Goal: Task Accomplishment & Management: Manage account settings

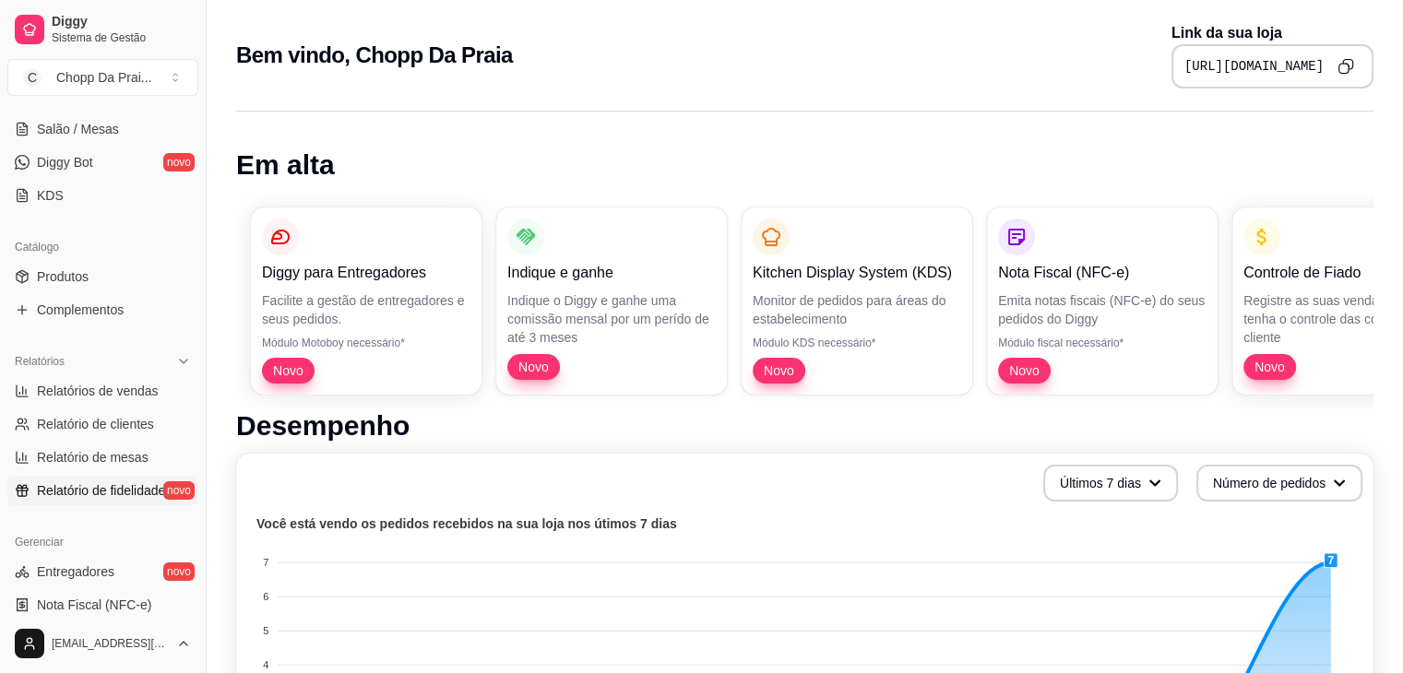
scroll to position [653, 0]
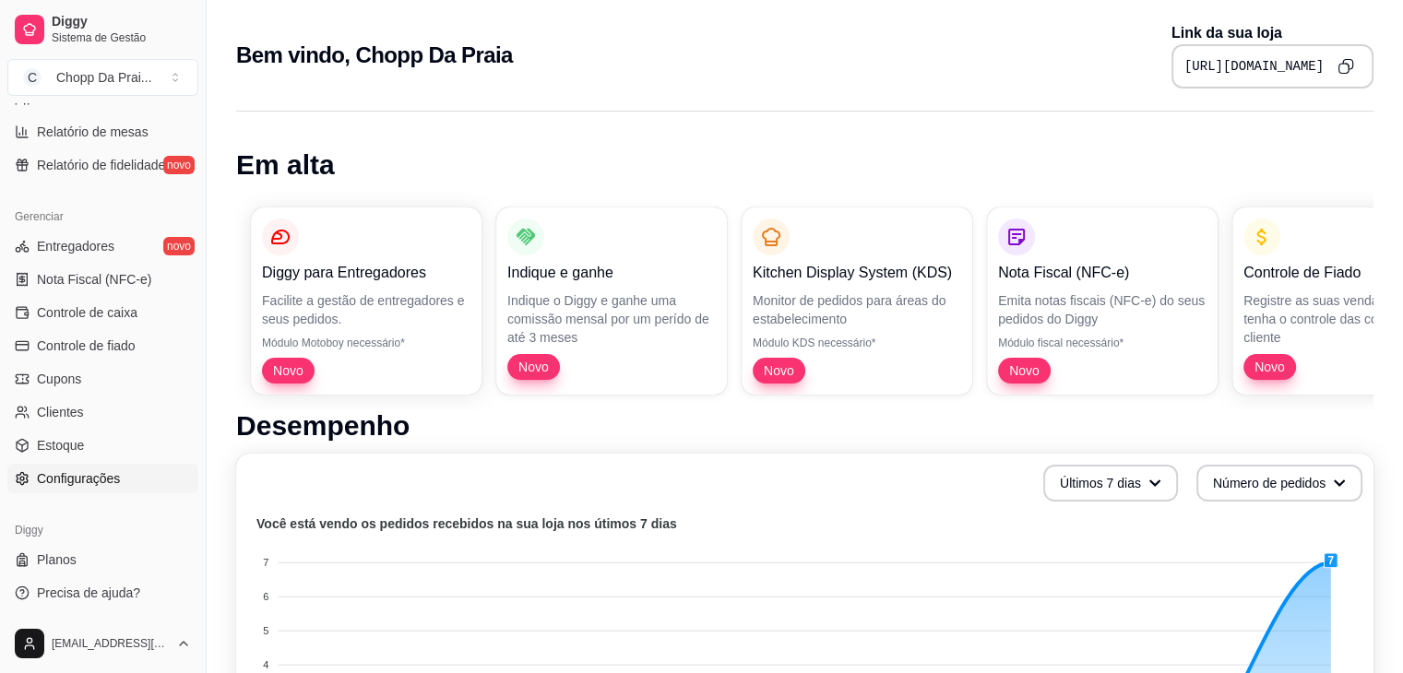
click at [104, 477] on span "Configurações" at bounding box center [78, 478] width 83 height 18
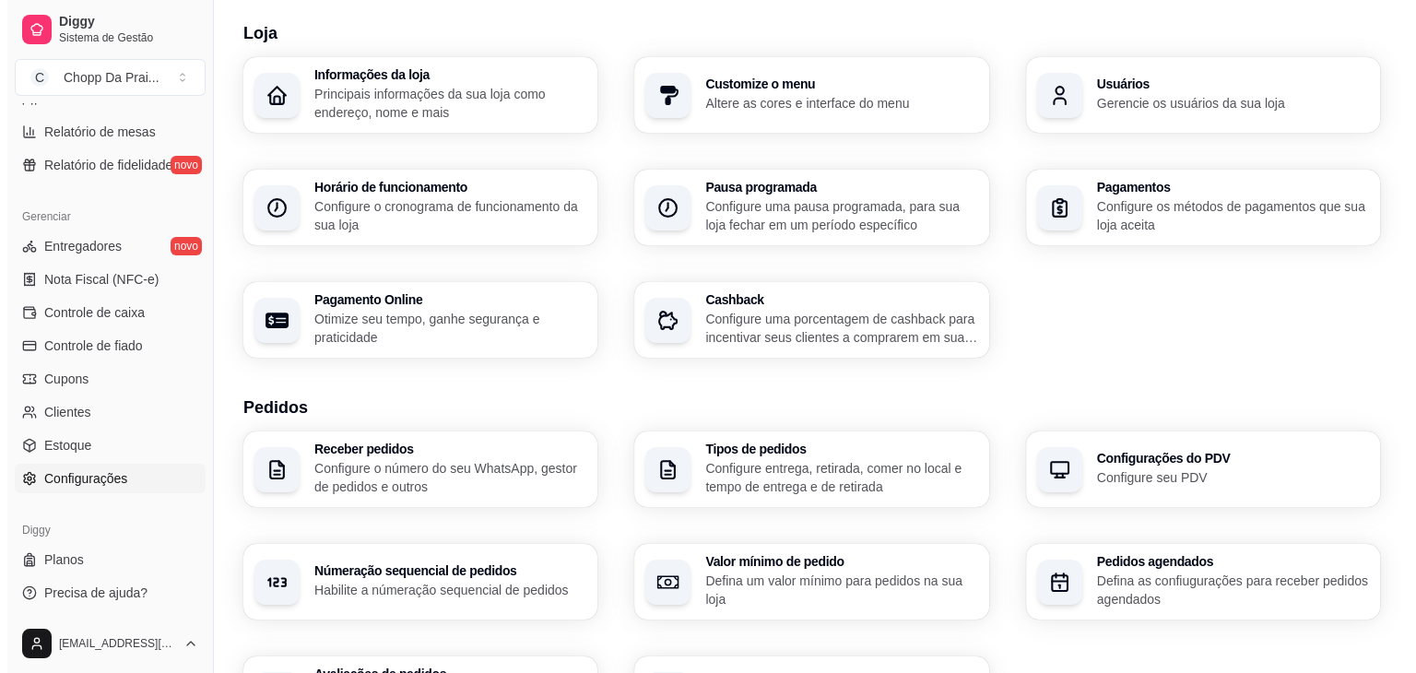
scroll to position [55, 0]
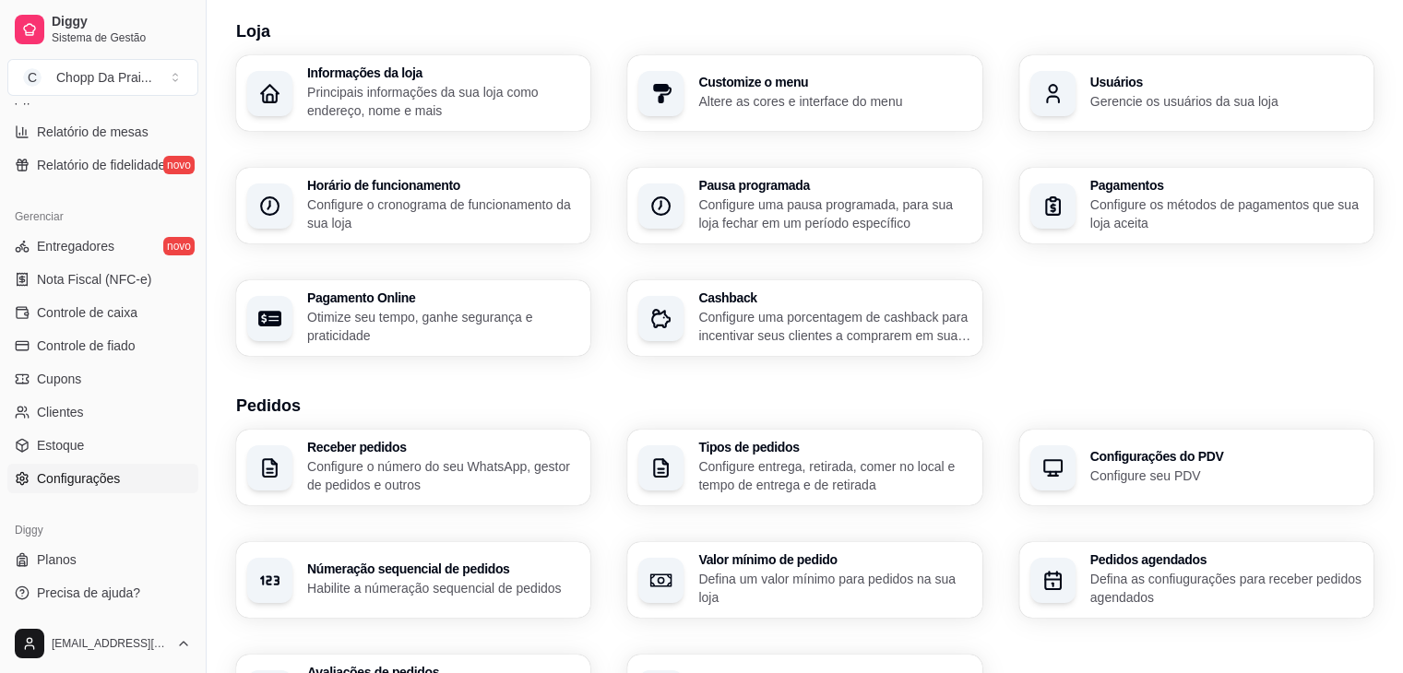
click at [474, 300] on h3 "Pagamento Online" at bounding box center [443, 297] width 272 height 13
select select "4.98"
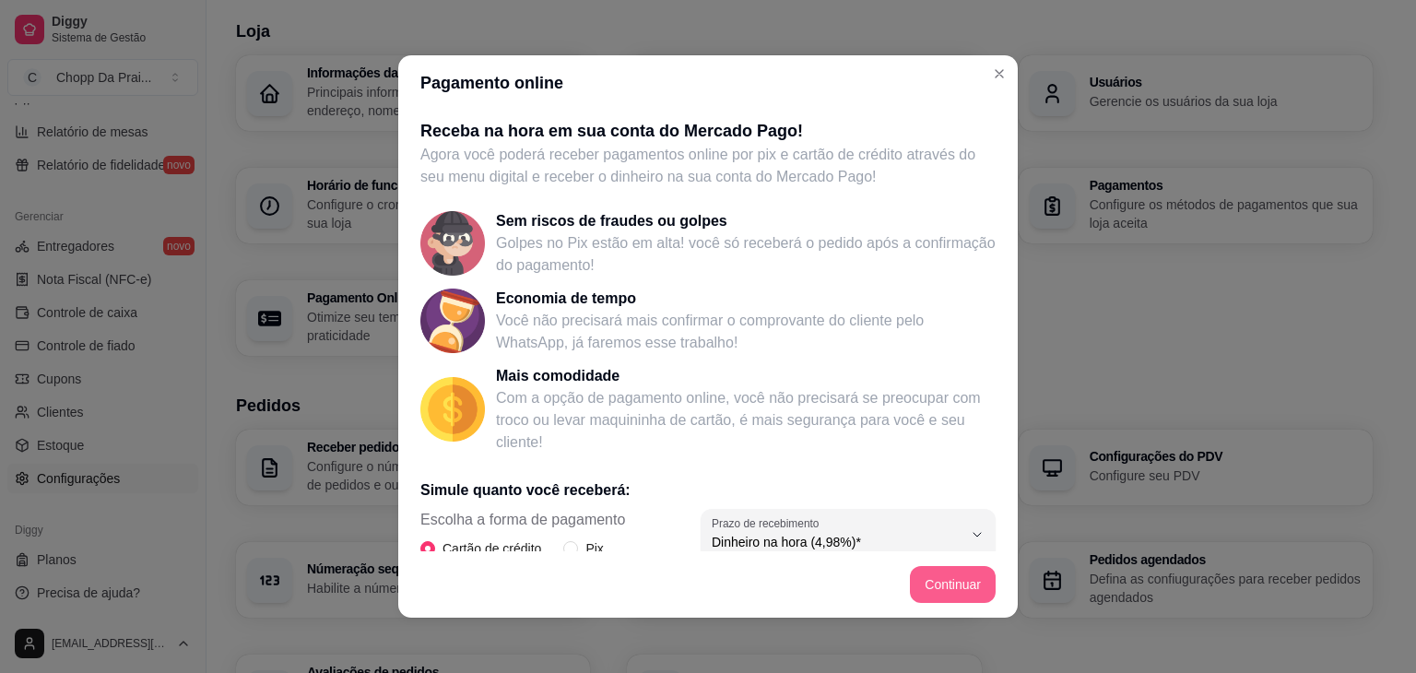
click at [952, 586] on button "Continuar" at bounding box center [953, 584] width 86 height 37
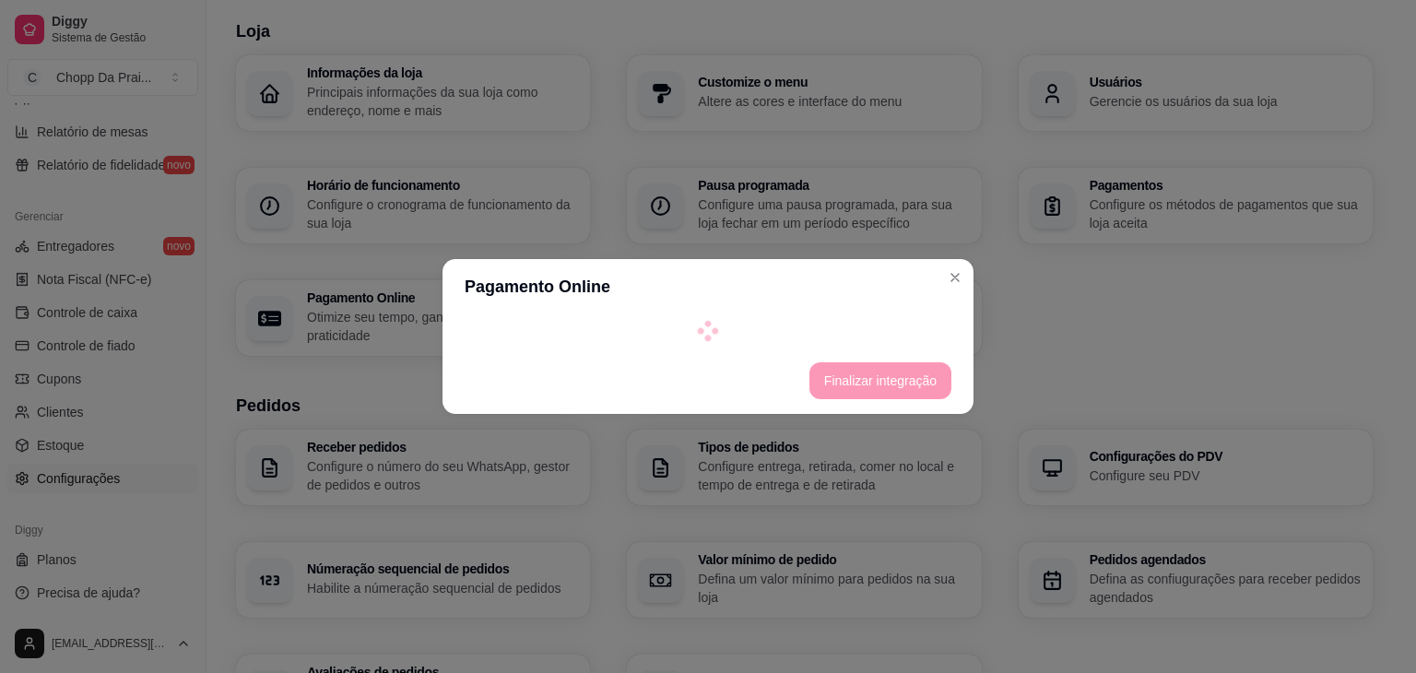
select select "4.98"
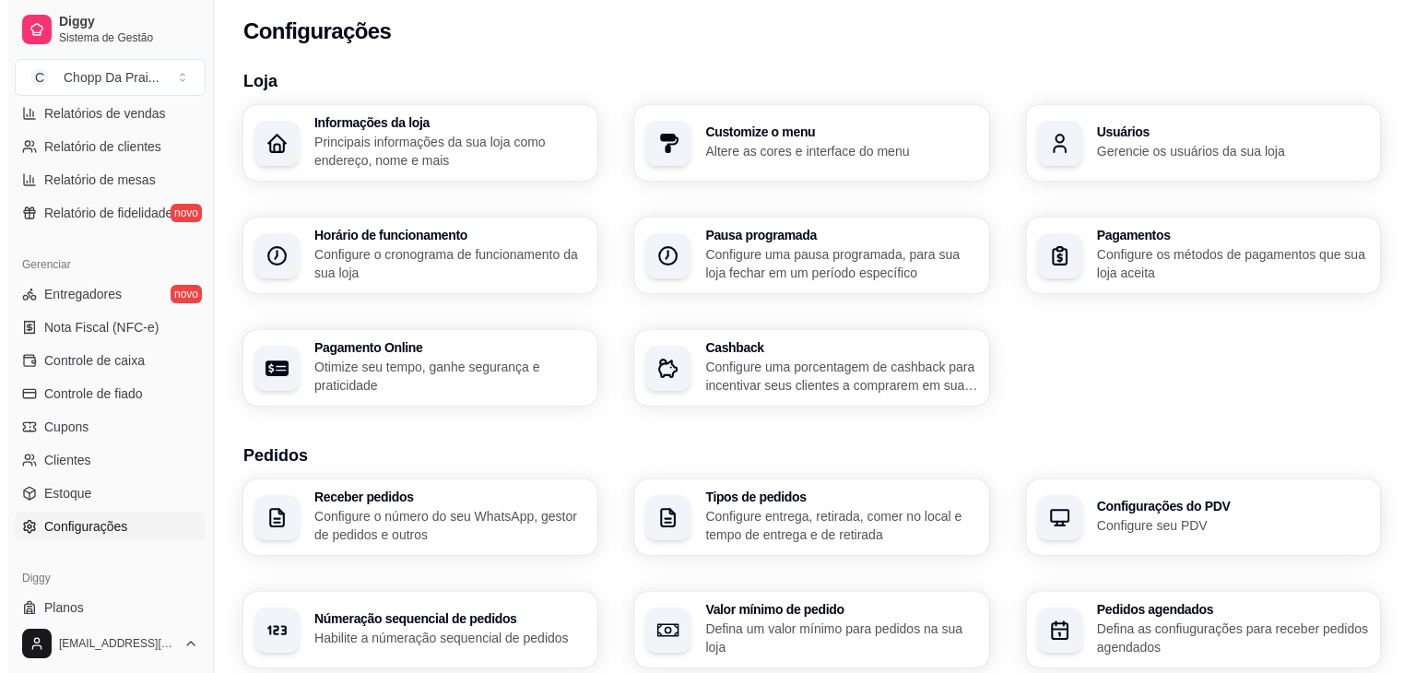
scroll to position [0, 0]
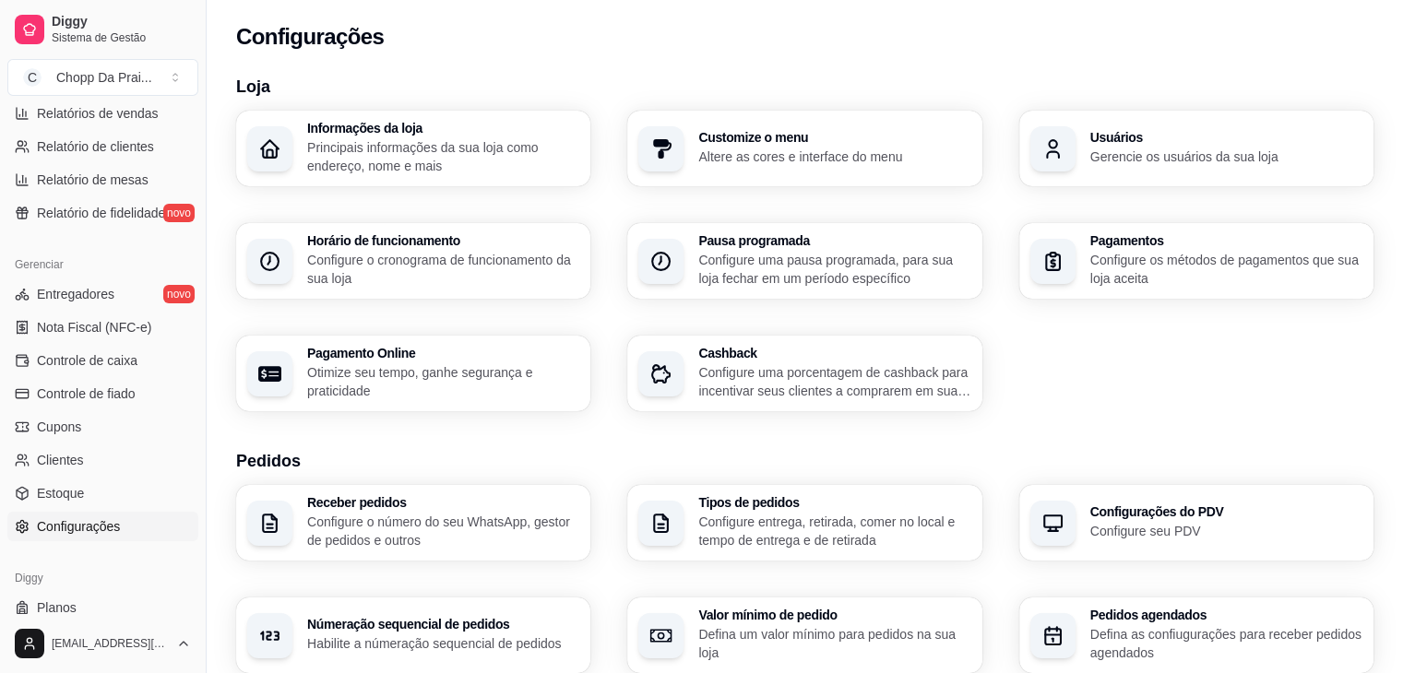
click at [412, 262] on p "Configure o cronograma de funcionamento da sua loja" at bounding box center [443, 269] width 272 height 37
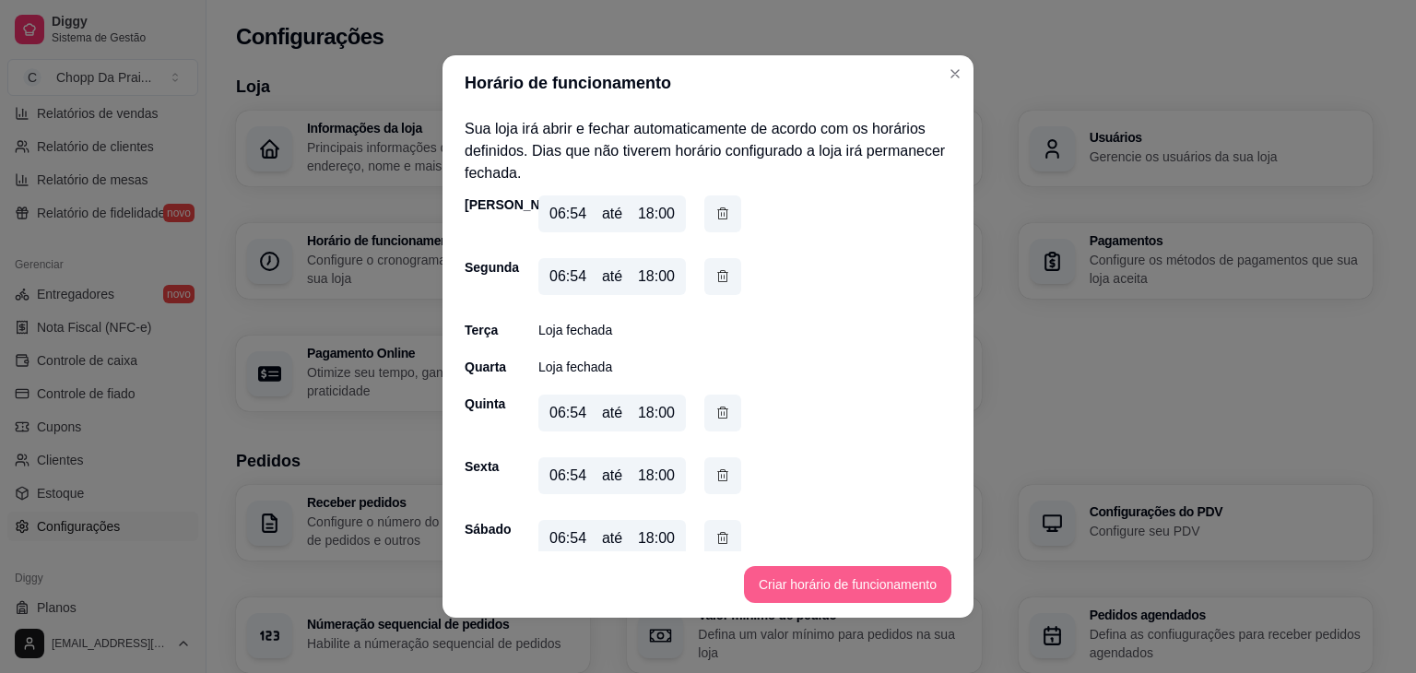
click at [861, 584] on button "Criar horário de funcionamento" at bounding box center [847, 584] width 207 height 37
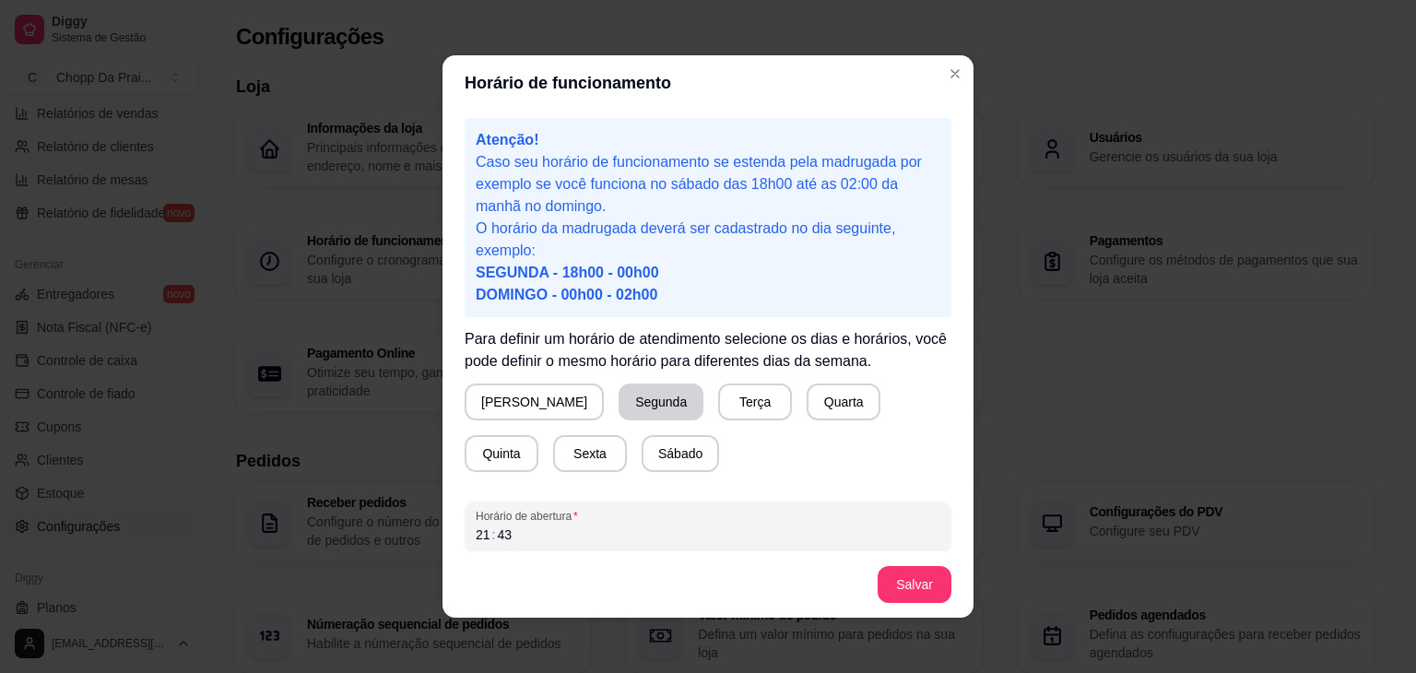
click at [619, 403] on button "Segunda" at bounding box center [661, 402] width 85 height 37
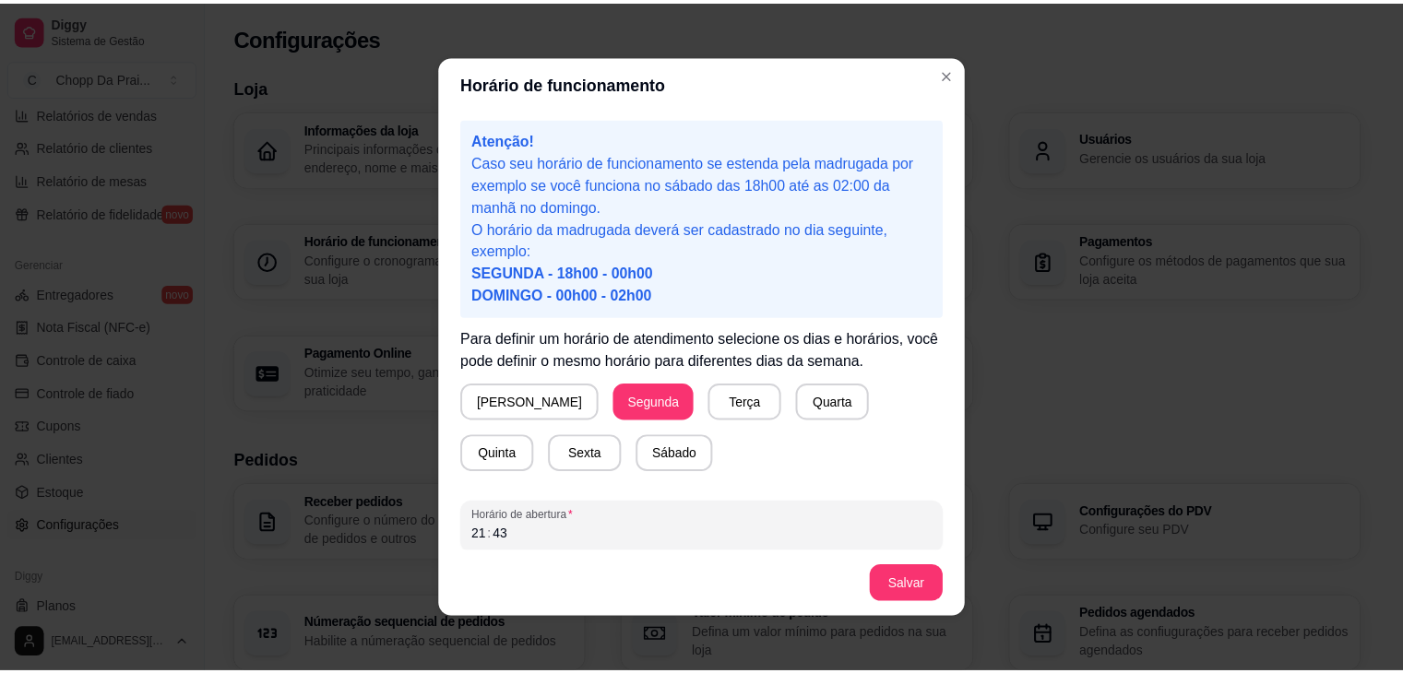
scroll to position [90, 0]
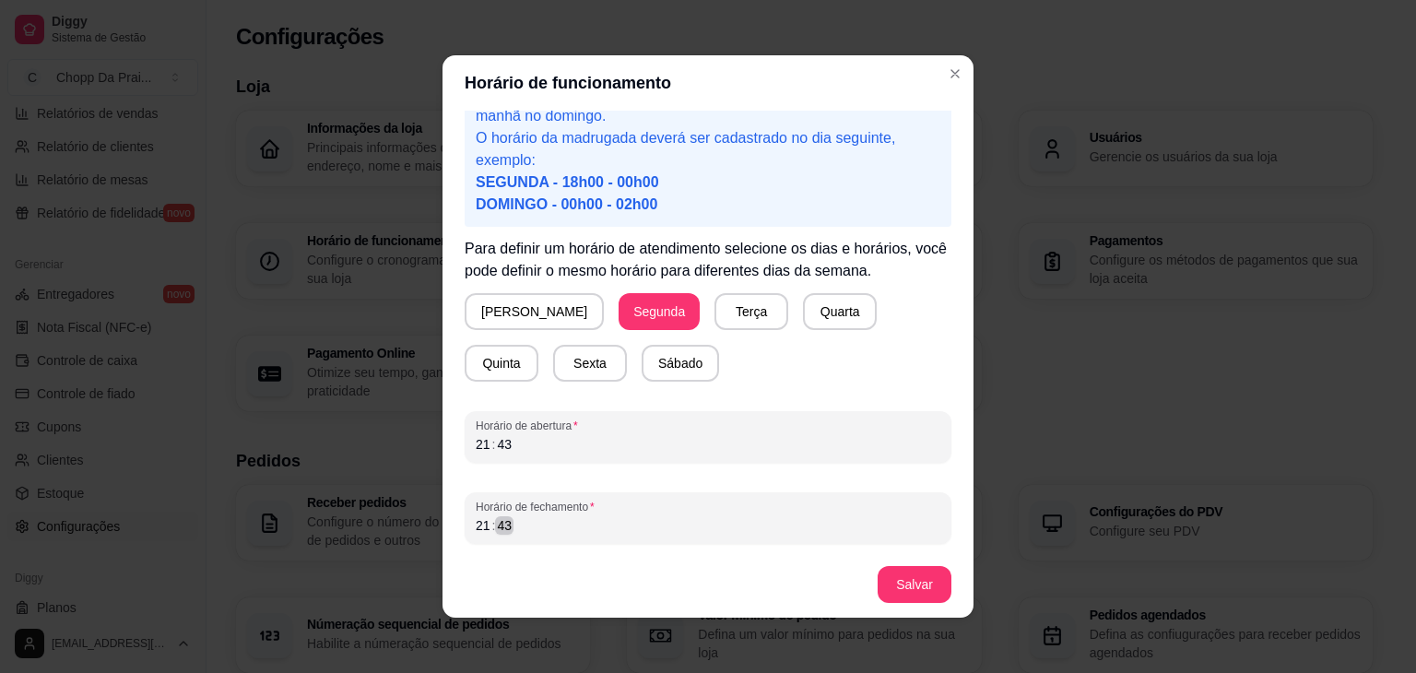
click at [647, 517] on div "21 : 43" at bounding box center [708, 526] width 465 height 22
click at [465, 506] on div "Horário de fechamento 21 : 43" at bounding box center [708, 518] width 487 height 52
click at [495, 520] on div "43" at bounding box center [504, 525] width 18 height 18
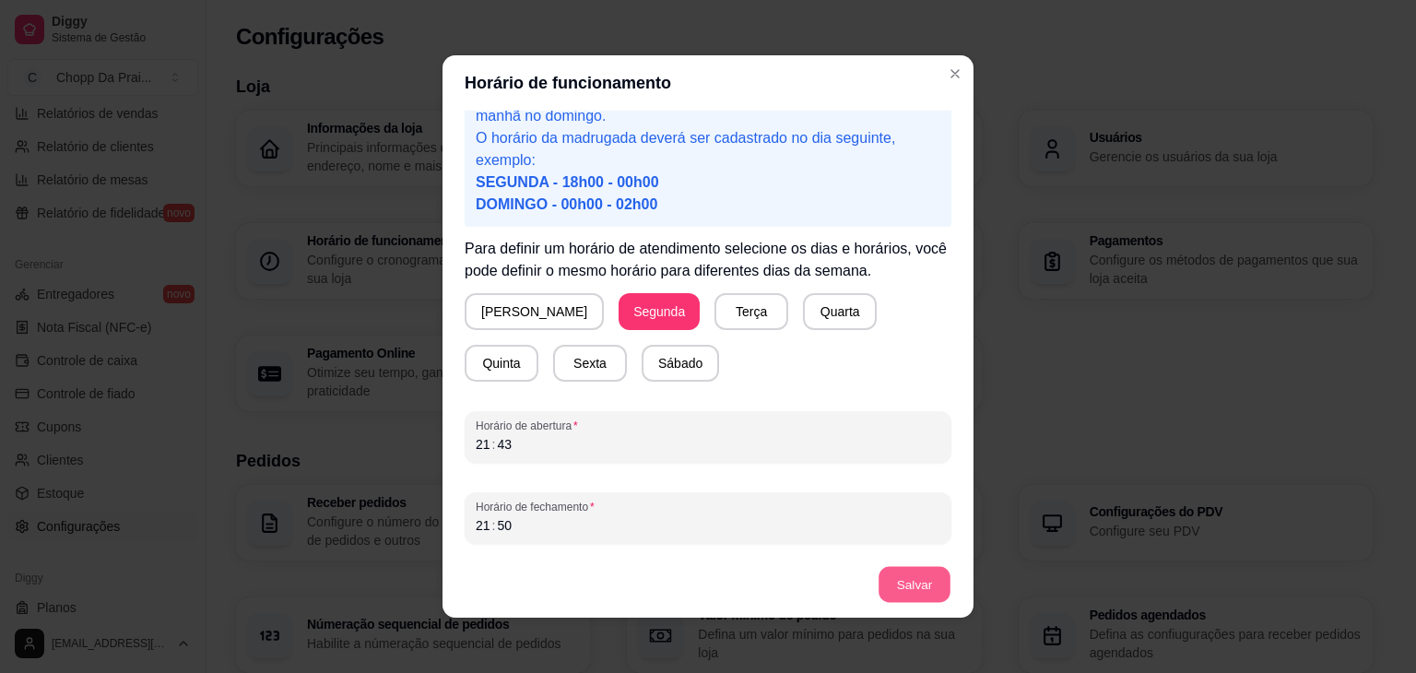
click at [903, 595] on button "Salvar" at bounding box center [915, 585] width 72 height 36
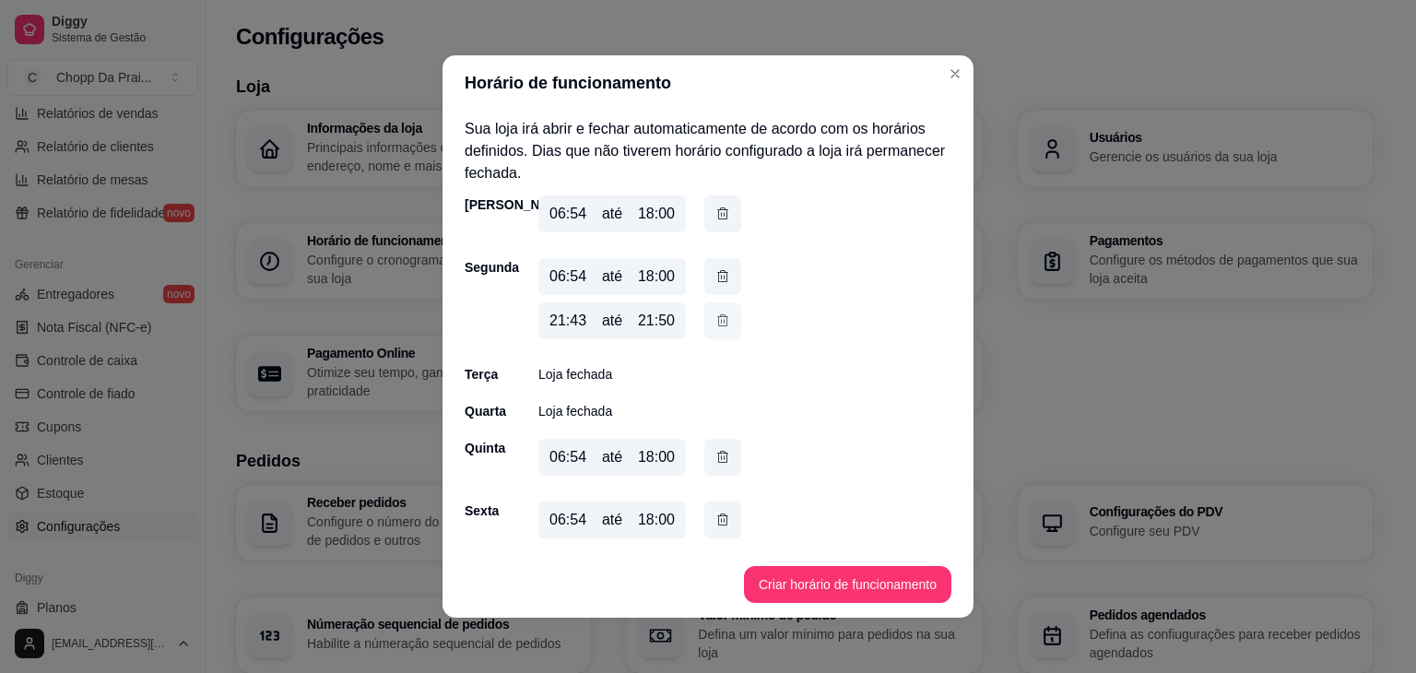
click at [724, 326] on button "button" at bounding box center [722, 320] width 37 height 37
